Goal: Transaction & Acquisition: Purchase product/service

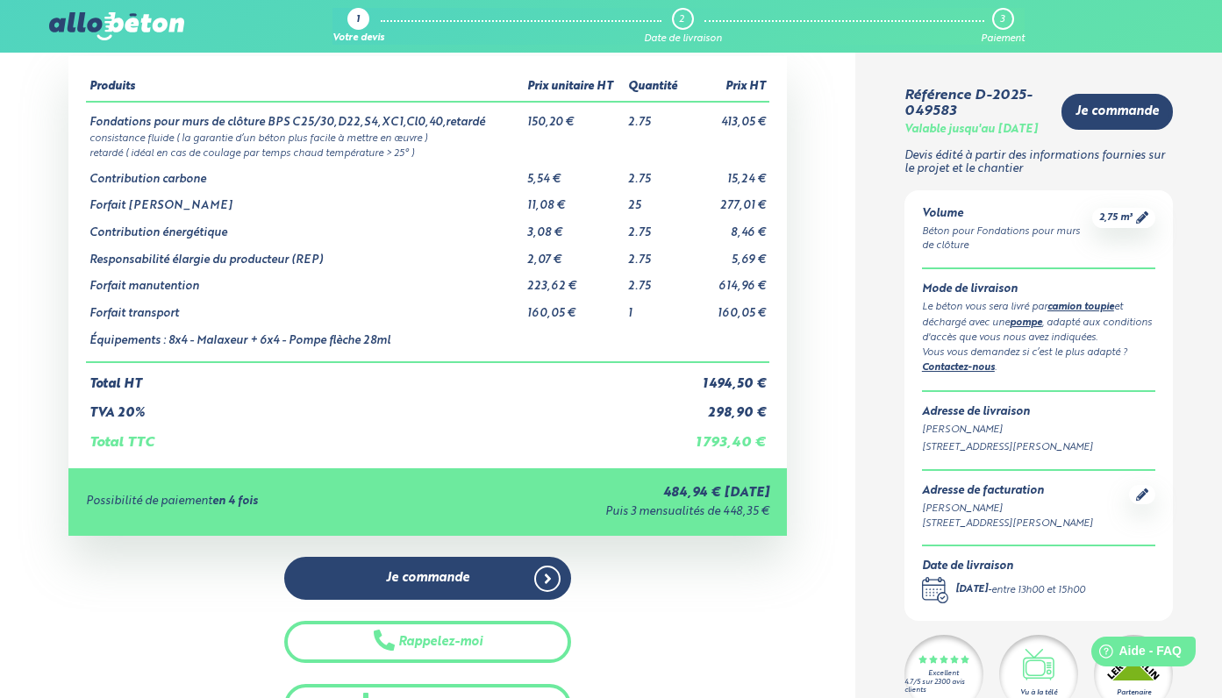
scroll to position [98, 0]
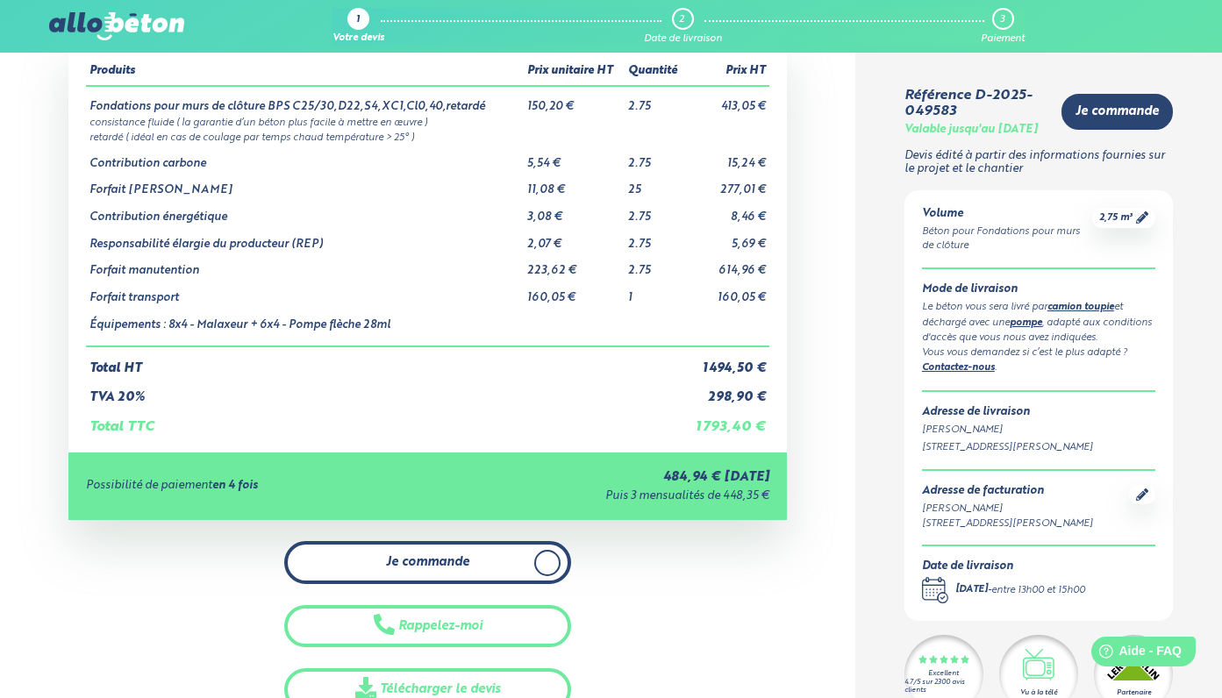
click at [518, 566] on link "Je commande" at bounding box center [428, 562] width 288 height 43
click at [429, 560] on span "Je commande" at bounding box center [427, 562] width 83 height 15
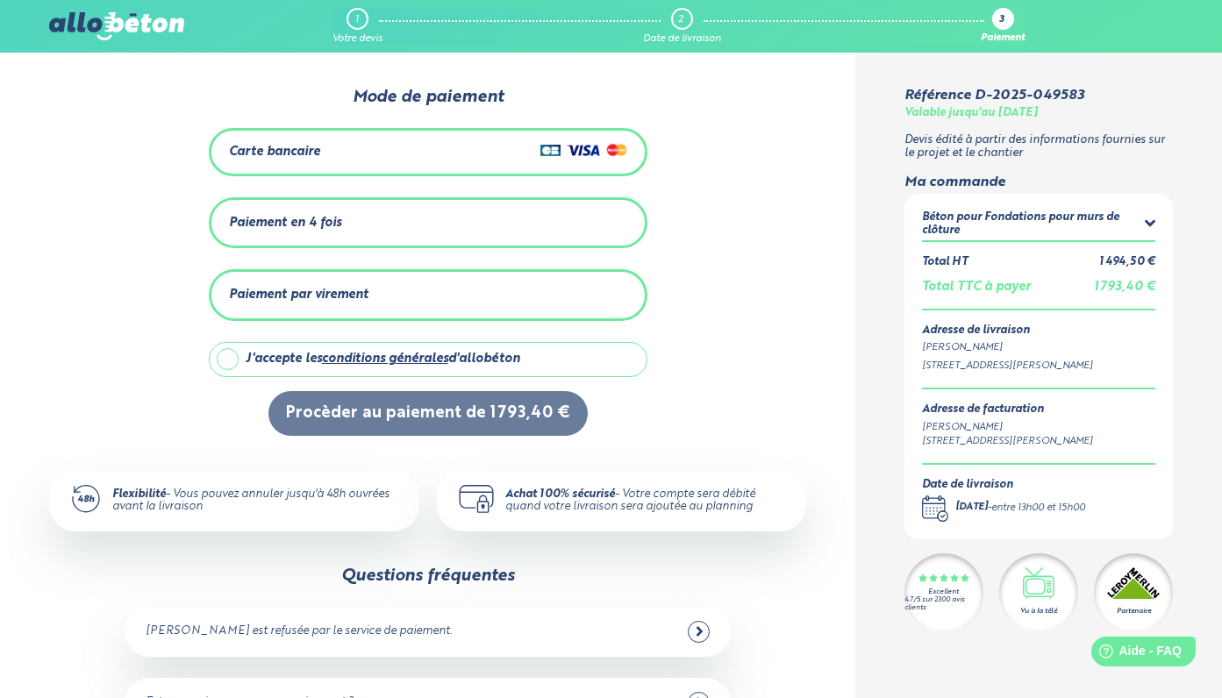
click at [313, 214] on div "Paiement en 4 fois" at bounding box center [428, 223] width 398 height 29
click at [296, 149] on div "Carte bancaire" at bounding box center [274, 152] width 91 height 15
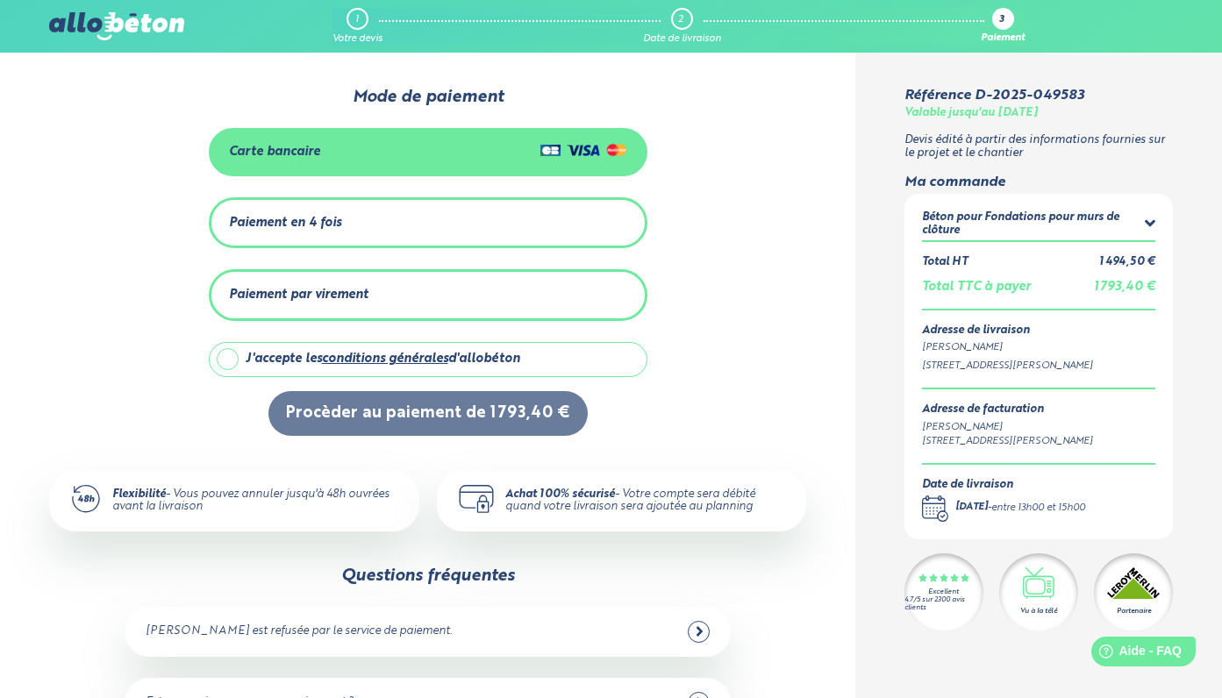
click at [228, 362] on label "J'accepte les conditions générales d'allobéton" at bounding box center [428, 359] width 439 height 35
checkbox input "true"
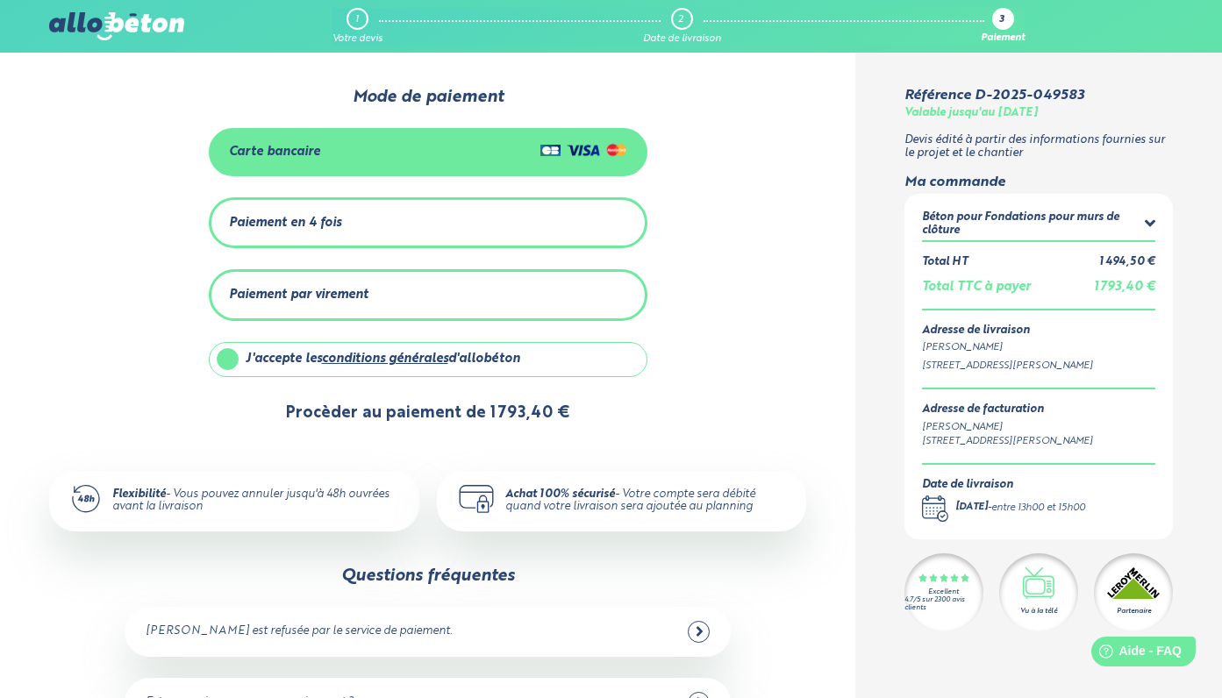
click at [442, 410] on button "Procèder au paiement de 1 793,40 €" at bounding box center [427, 413] width 319 height 45
